Goal: Task Accomplishment & Management: Use online tool/utility

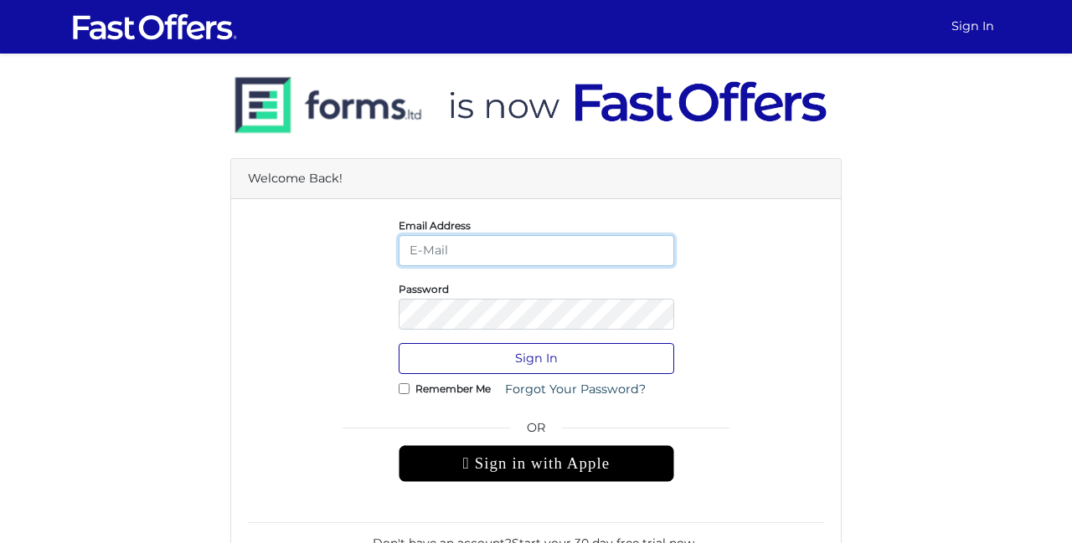
type input "[EMAIL_ADDRESS][DOMAIN_NAME]"
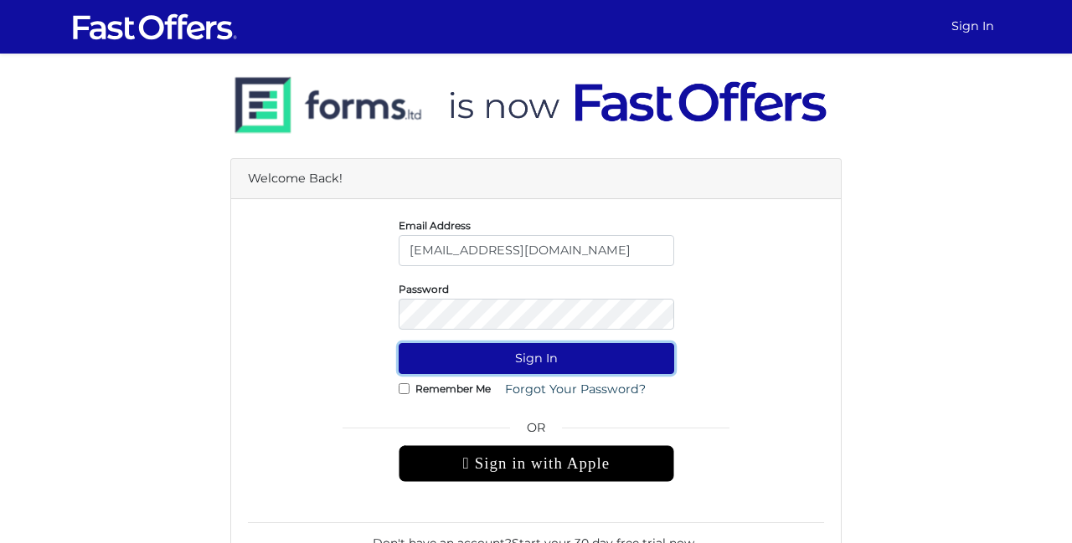
click at [553, 357] on button "Sign In" at bounding box center [536, 358] width 275 height 31
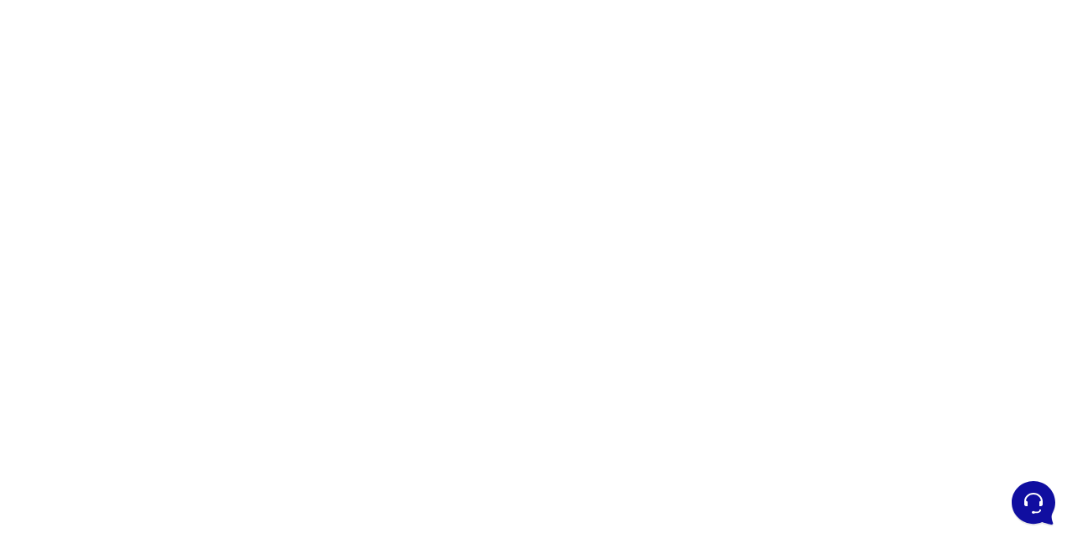
scroll to position [324, 0]
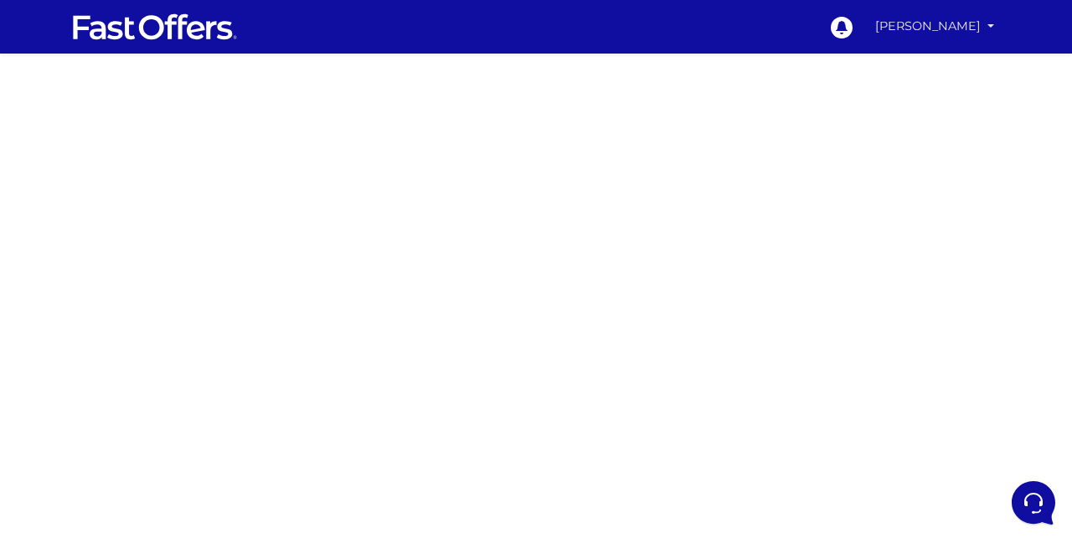
click at [958, 26] on link "Paul Ing" at bounding box center [934, 26] width 132 height 33
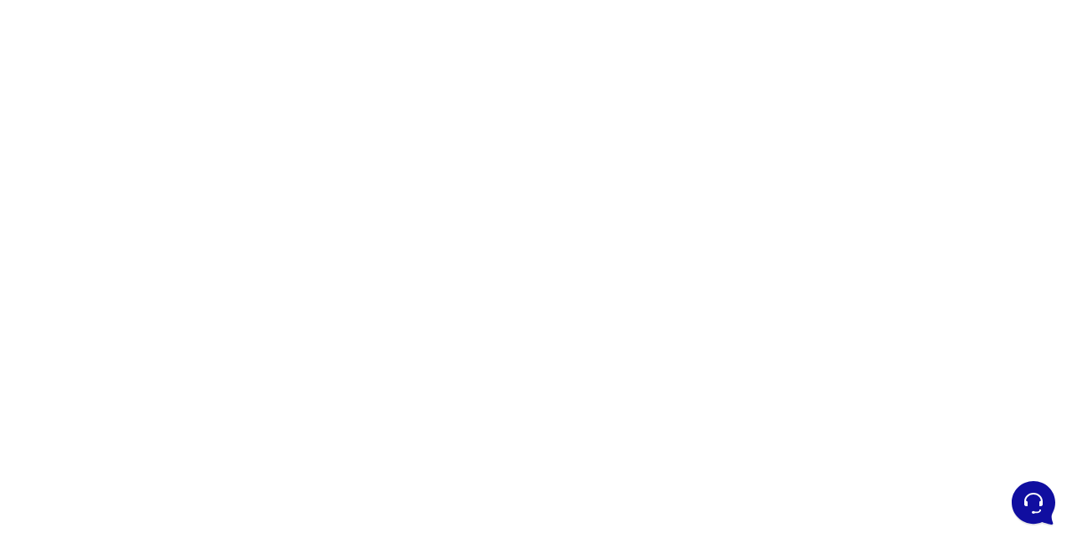
scroll to position [333, 0]
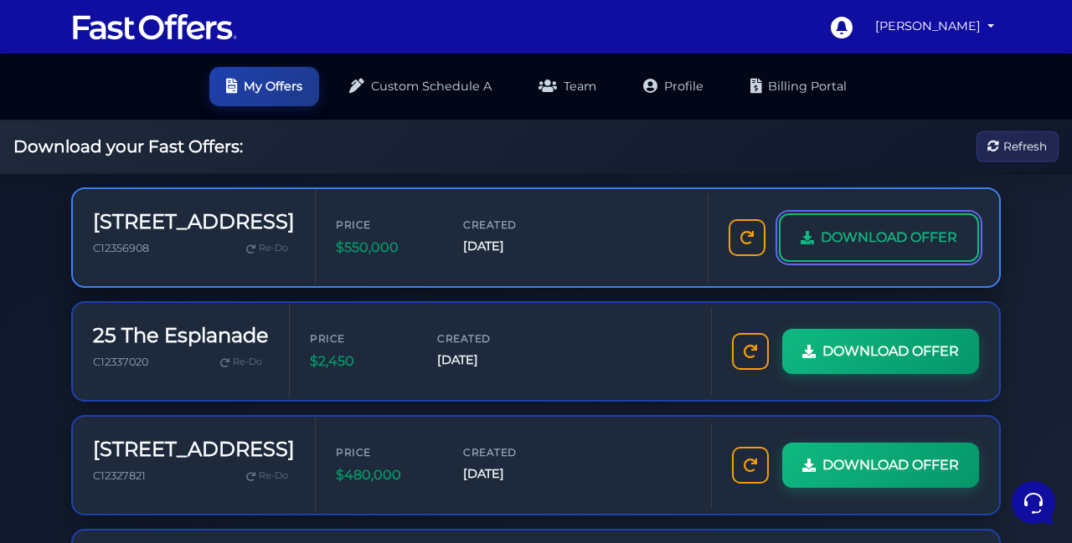
click at [786, 248] on link "DOWNLOAD OFFER" at bounding box center [879, 237] width 200 height 49
